Goal: Task Accomplishment & Management: Use online tool/utility

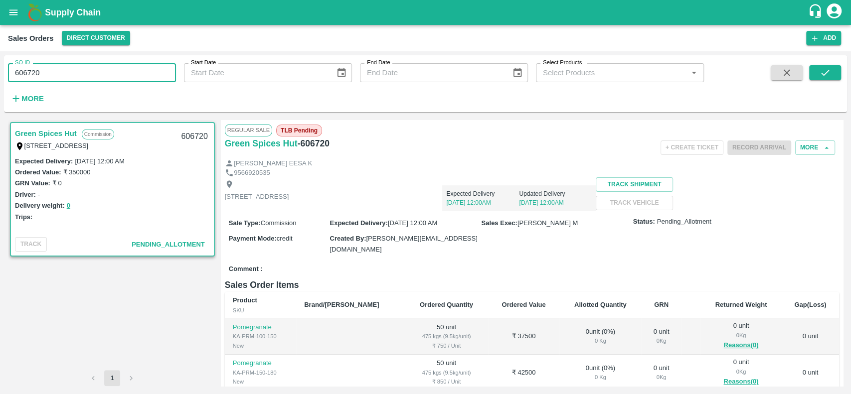
drag, startPoint x: 64, startPoint y: 69, endPoint x: 4, endPoint y: 77, distance: 60.8
click at [4, 77] on div "SO ID 606720 SO ID" at bounding box center [88, 68] width 176 height 27
type input "606720"
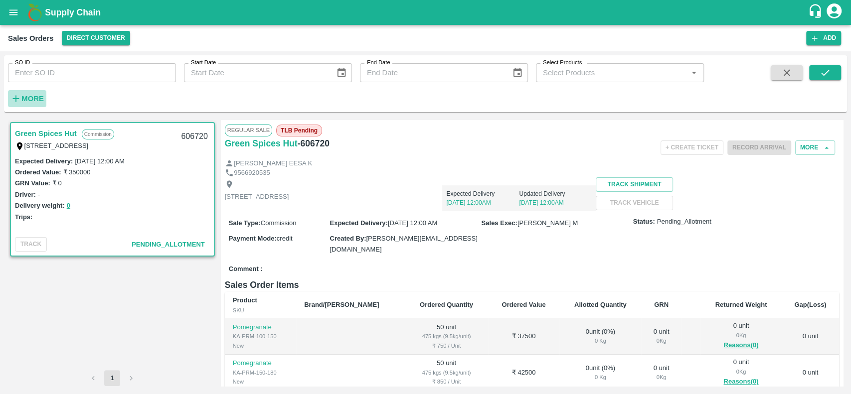
click at [20, 94] on icon "button" at bounding box center [15, 98] width 11 height 11
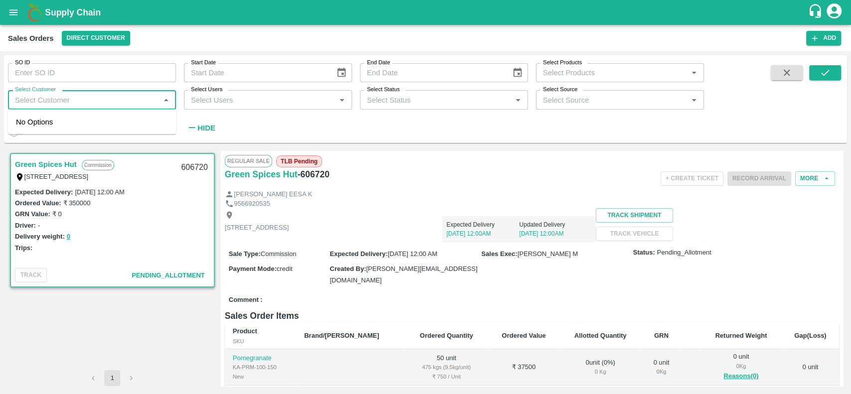
click at [31, 104] on input "Select Customer" at bounding box center [84, 99] width 146 height 13
type input "bismillah"
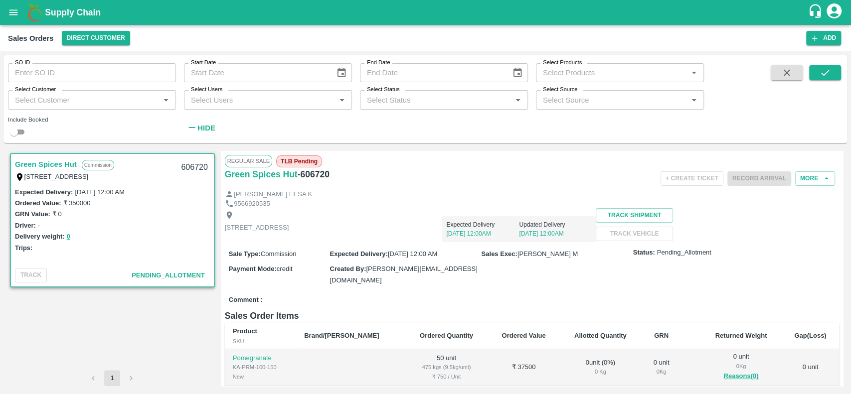
click at [278, 128] on div "SO ID SO ID Start Date Start Date End Date End Date Select Products Select Prod…" at bounding box center [352, 96] width 704 height 83
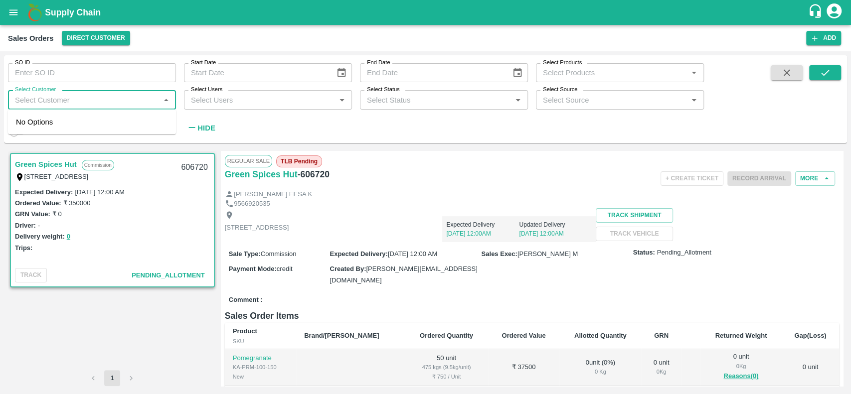
click at [62, 95] on input "Select Customer" at bounding box center [84, 99] width 146 height 13
type input "bismillah"
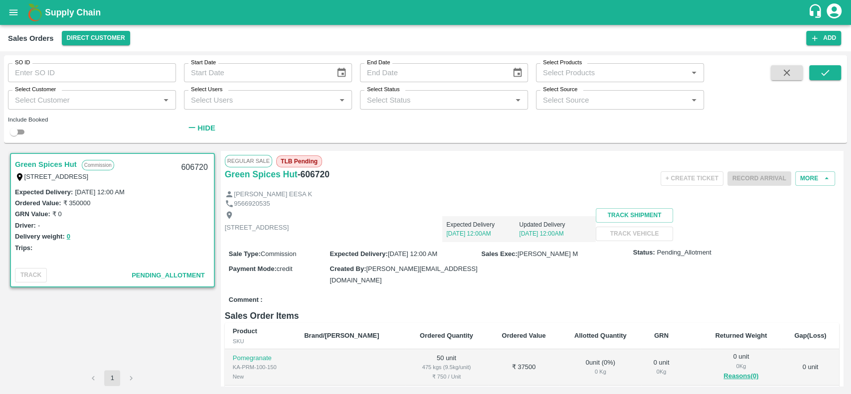
click at [256, 134] on div "SO ID SO ID Start Date Start Date End Date End Date Select Products Select Prod…" at bounding box center [352, 96] width 704 height 83
